Goal: Information Seeking & Learning: Understand process/instructions

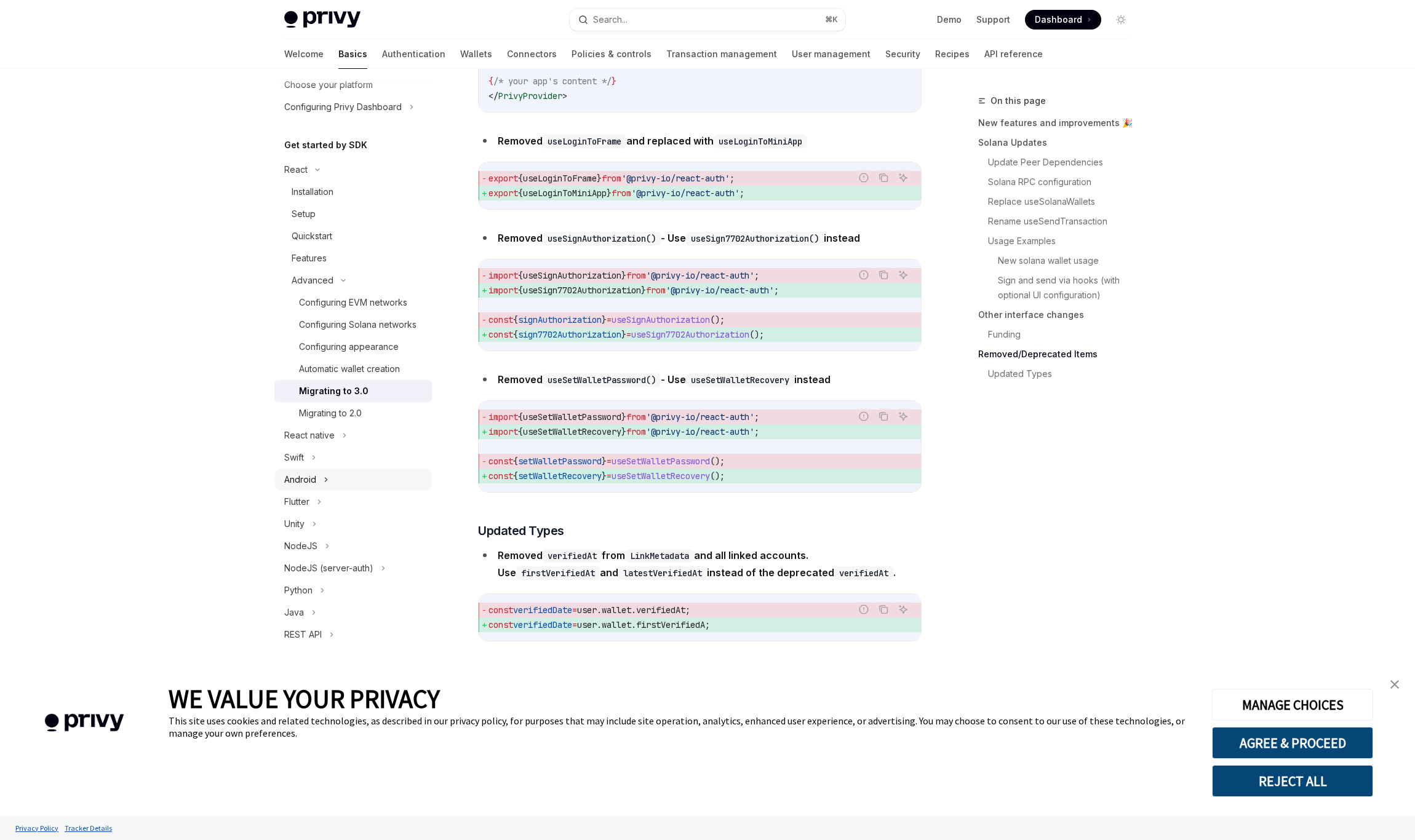
scroll to position [95, 0]
click at [309, 551] on div "NodeJS" at bounding box center [301, 546] width 33 height 15
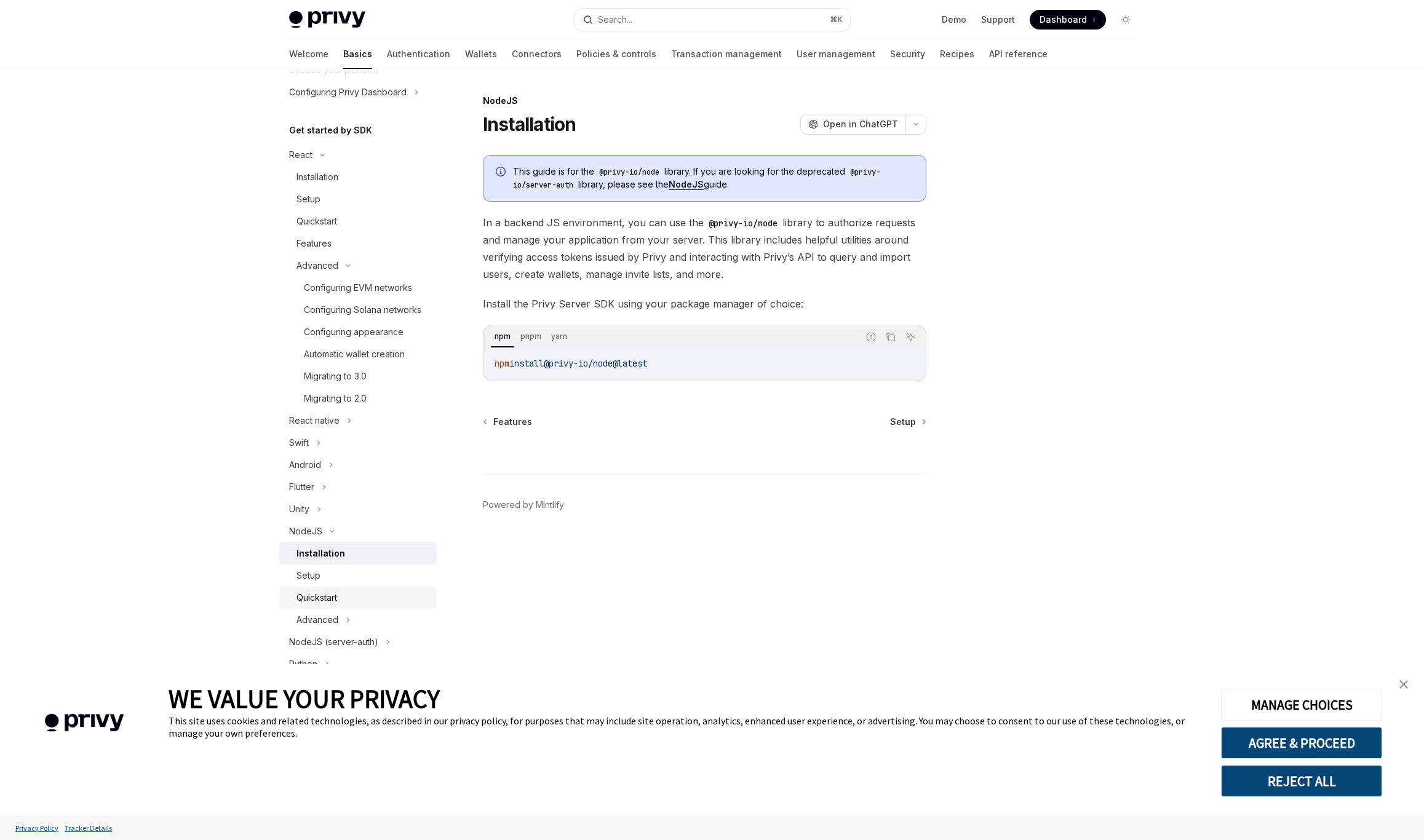
click at [316, 603] on link "Quickstart" at bounding box center [358, 597] width 157 height 22
type textarea "*"
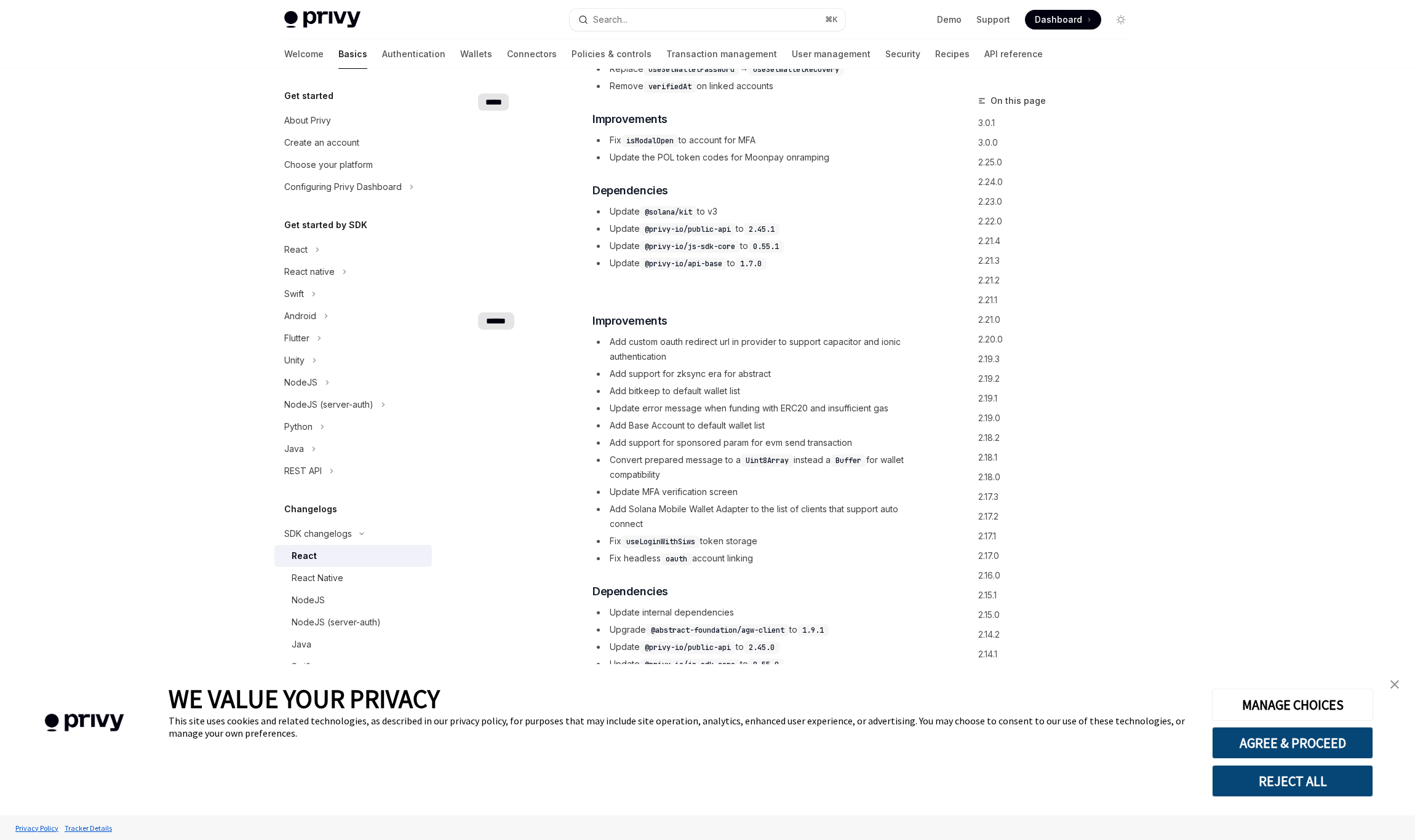
scroll to position [835, 0]
